Goal: Task Accomplishment & Management: Complete application form

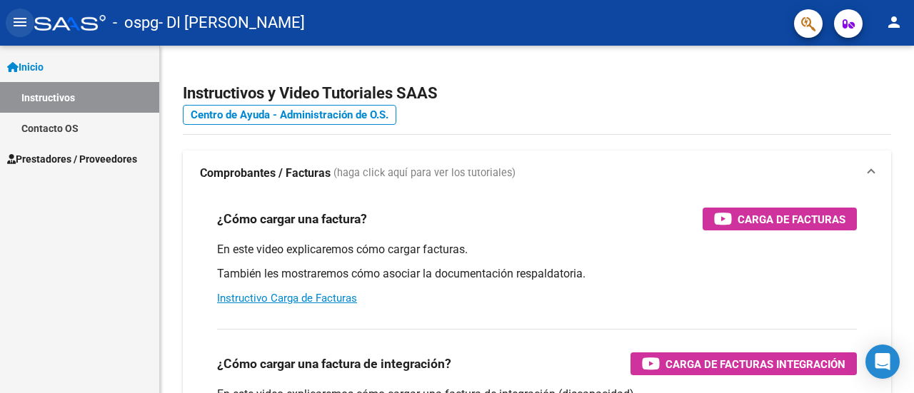
click at [23, 26] on mat-icon "menu" at bounding box center [19, 22] width 17 height 17
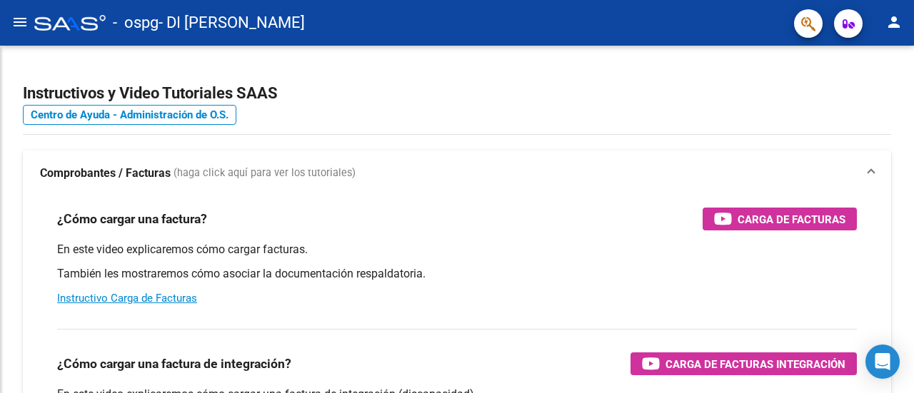
click at [24, 26] on mat-icon "menu" at bounding box center [19, 22] width 17 height 17
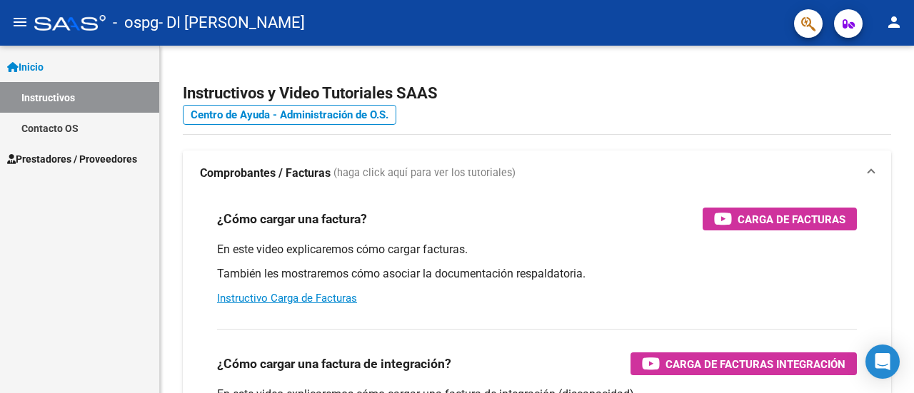
click at [59, 153] on span "Prestadores / Proveedores" at bounding box center [72, 159] width 130 height 16
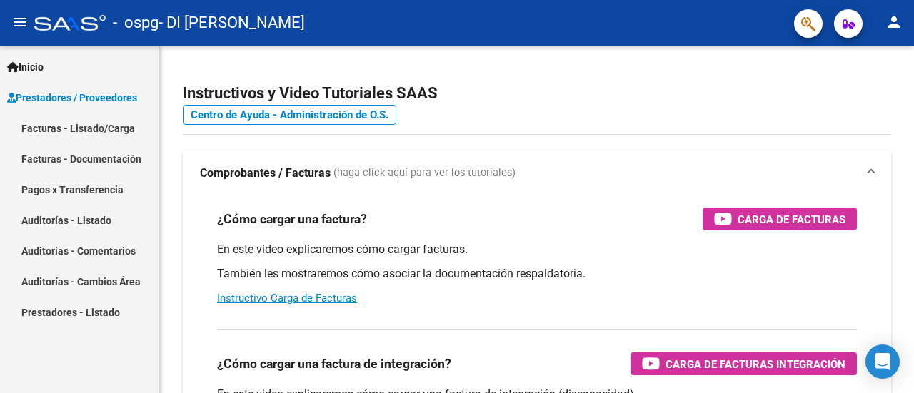
click at [69, 131] on link "Facturas - Listado/Carga" at bounding box center [79, 128] width 159 height 31
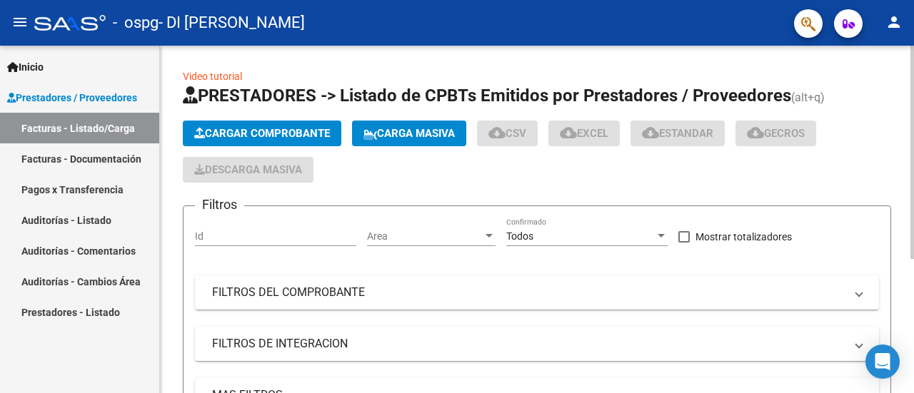
click at [288, 129] on span "Cargar Comprobante" at bounding box center [262, 133] width 136 height 13
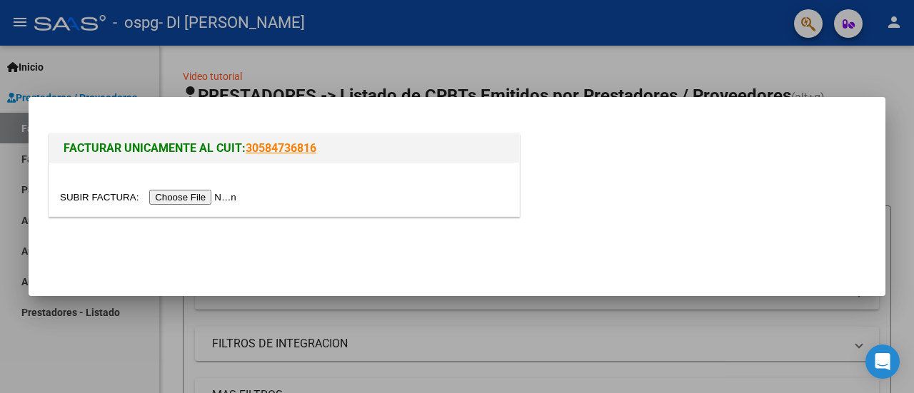
drag, startPoint x: 230, startPoint y: 167, endPoint x: 208, endPoint y: 186, distance: 29.3
drag, startPoint x: 207, startPoint y: 186, endPoint x: 172, endPoint y: 194, distance: 35.9
click at [172, 194] on input "file" at bounding box center [150, 197] width 181 height 15
click at [774, 116] on div "FACTURAR UNICAMENTE AL CUIT: 30584736816" at bounding box center [457, 169] width 822 height 111
click at [211, 269] on mat-dialog-actions at bounding box center [457, 252] width 822 height 54
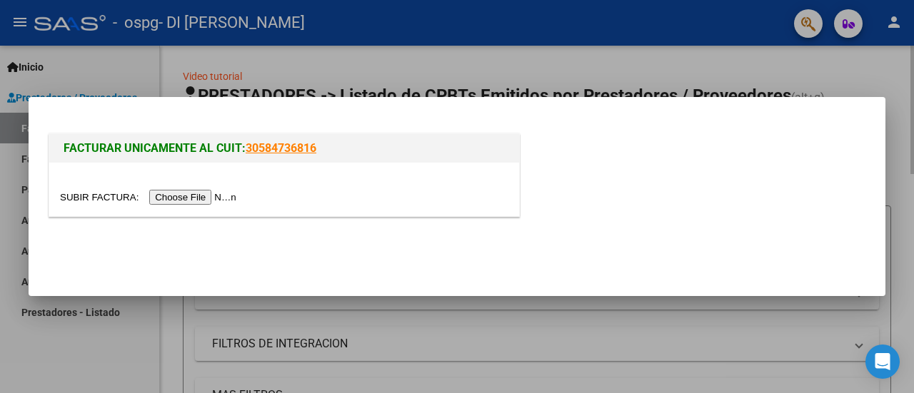
drag, startPoint x: 225, startPoint y: 301, endPoint x: 170, endPoint y: 354, distance: 76.2
click at [226, 301] on div at bounding box center [457, 196] width 914 height 393
